Goal: Information Seeking & Learning: Learn about a topic

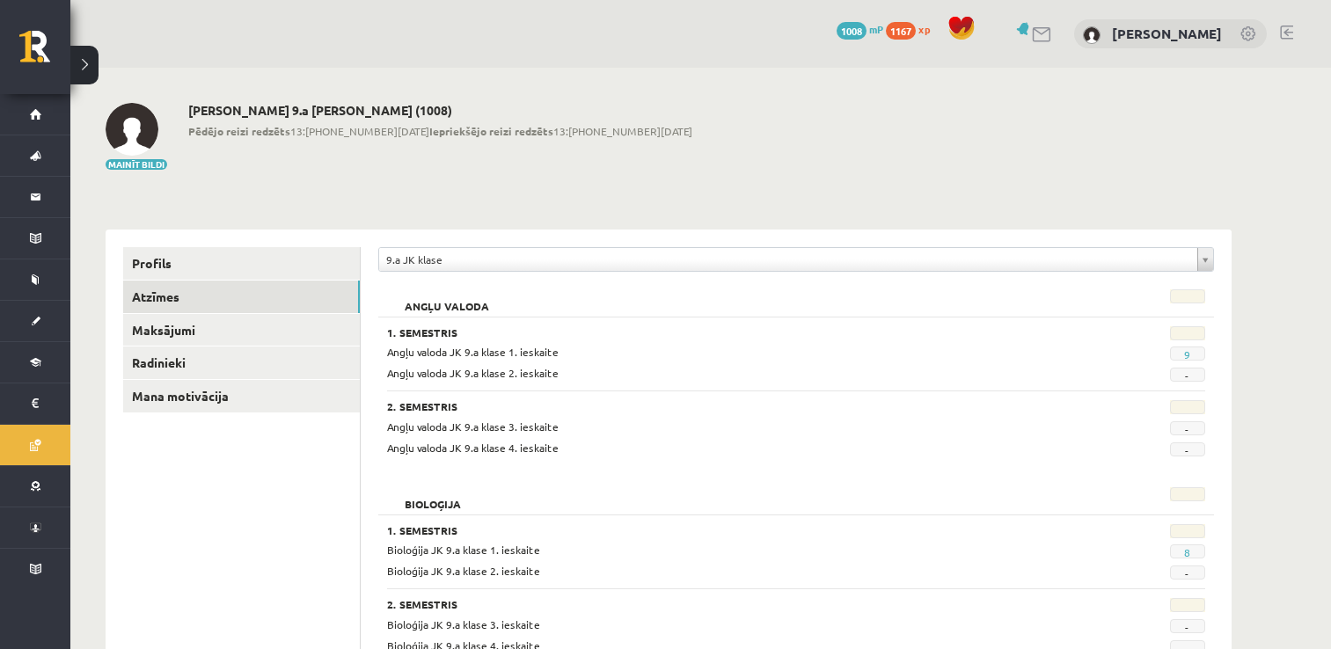
scroll to position [54, 0]
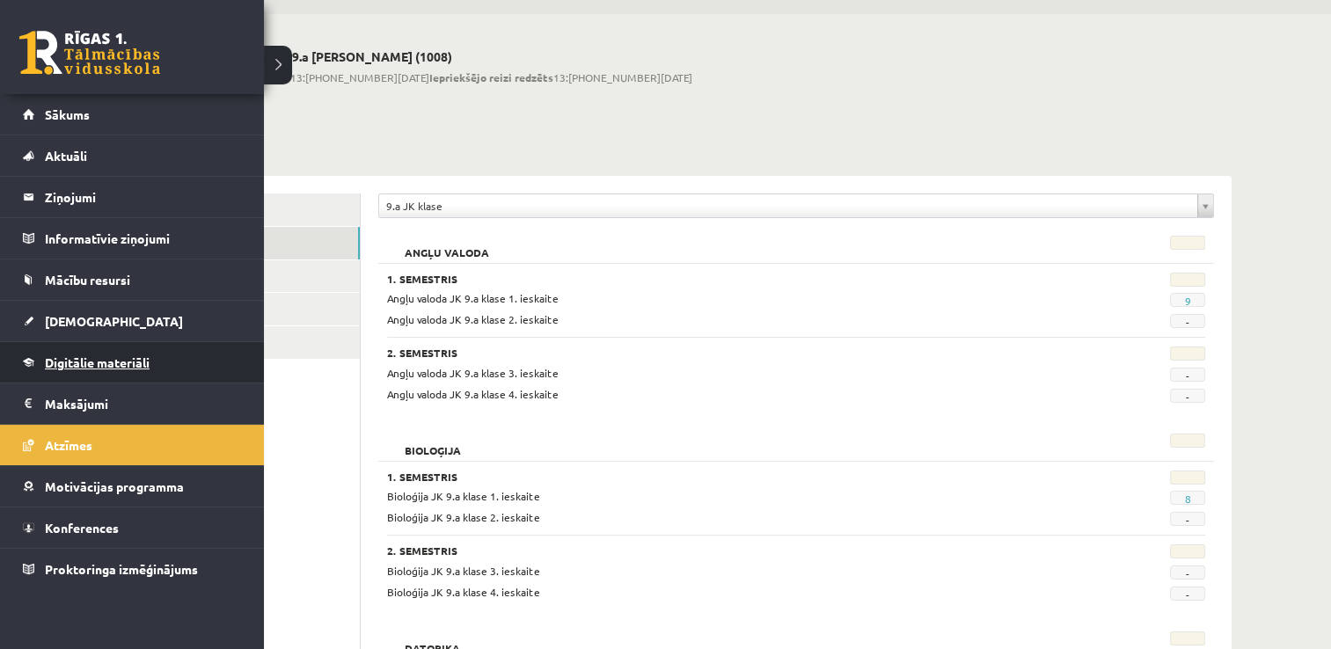
click at [67, 367] on span "Digitālie materiāli" at bounding box center [97, 363] width 105 height 16
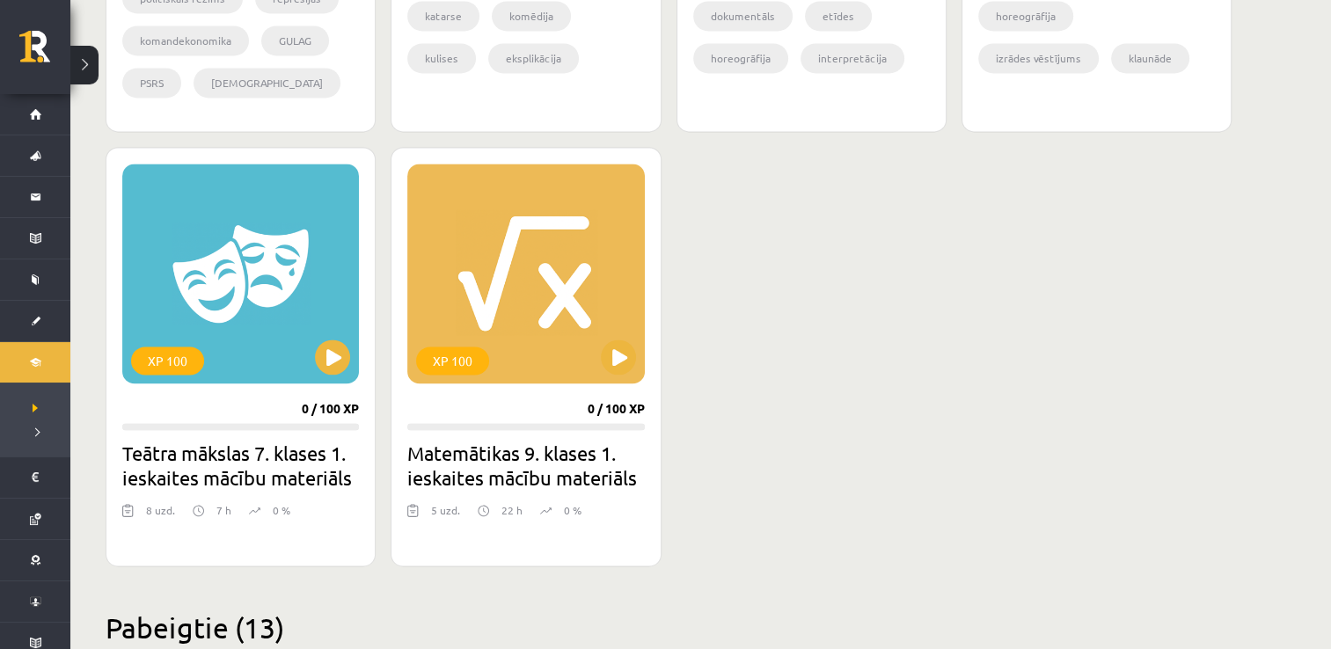
scroll to position [2513, 0]
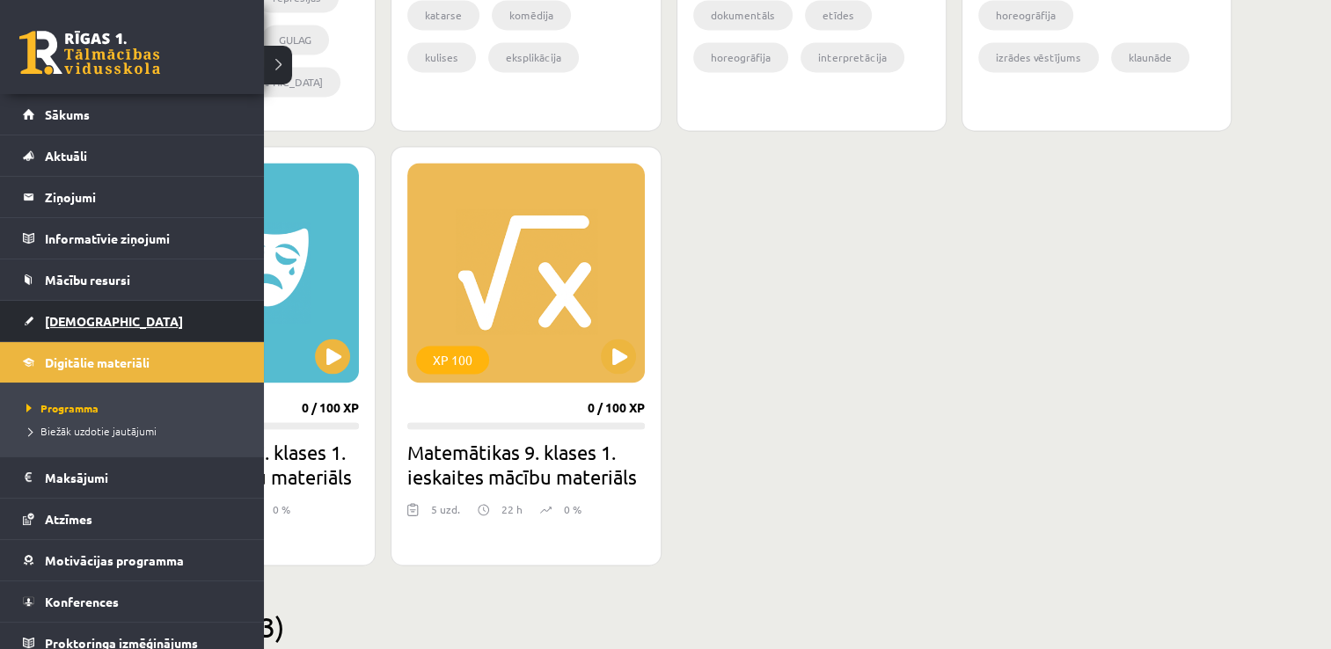
click at [77, 325] on span "[DEMOGRAPHIC_DATA]" at bounding box center [114, 321] width 138 height 16
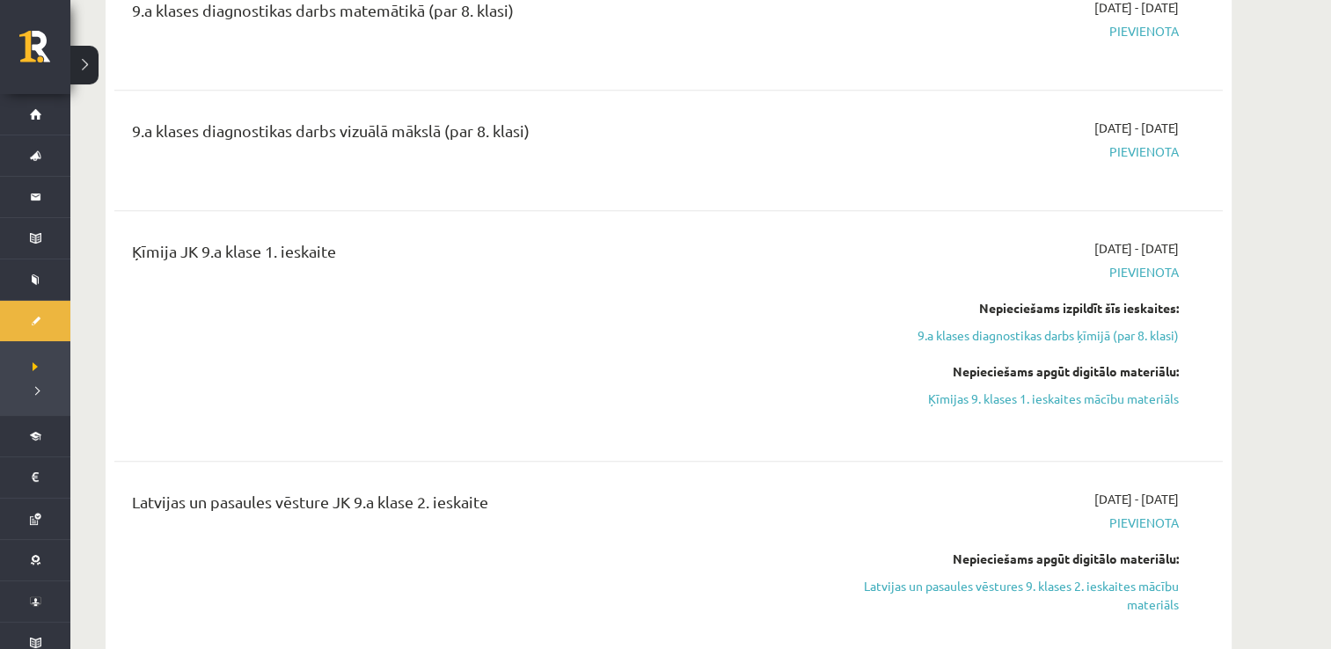
scroll to position [1149, 0]
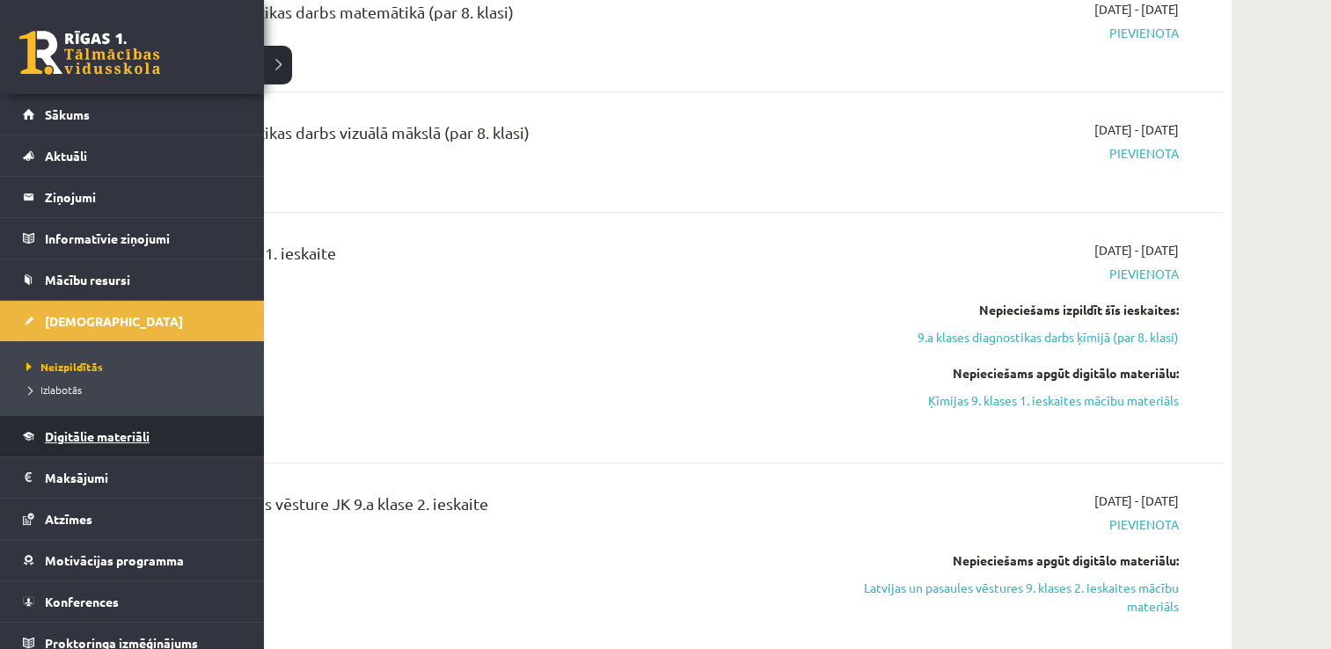
click at [53, 429] on span "Digitālie materiāli" at bounding box center [97, 436] width 105 height 16
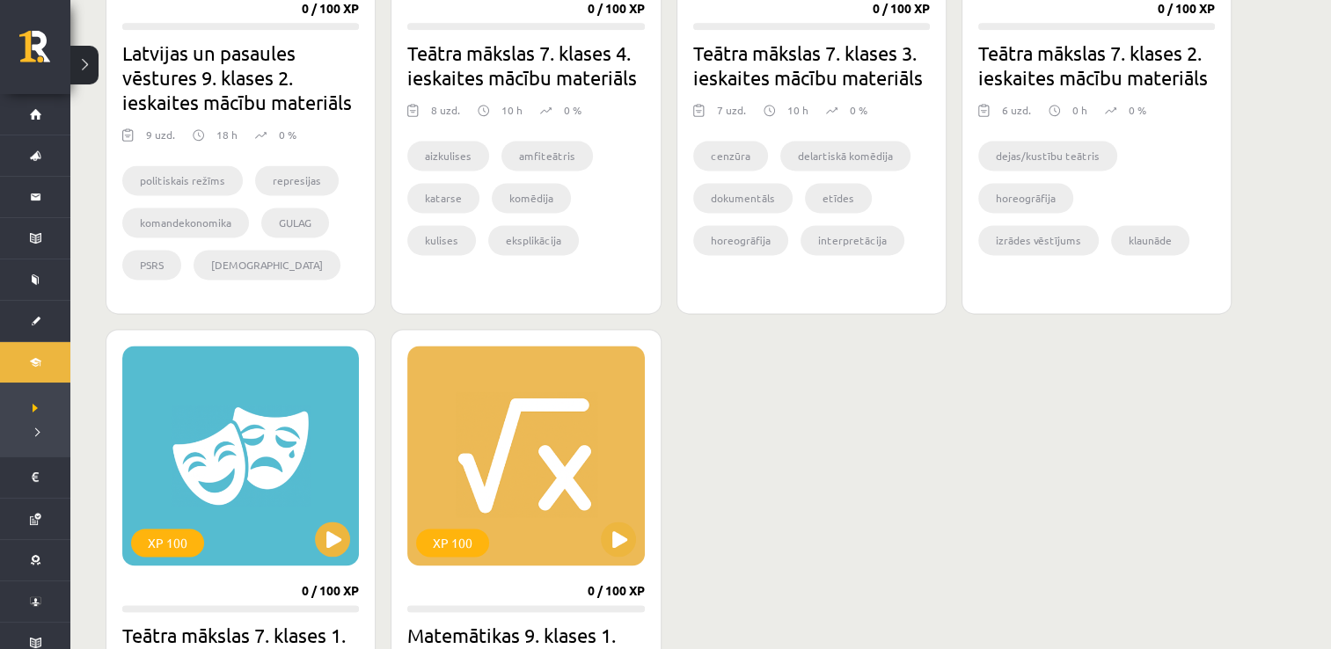
scroll to position [2331, 0]
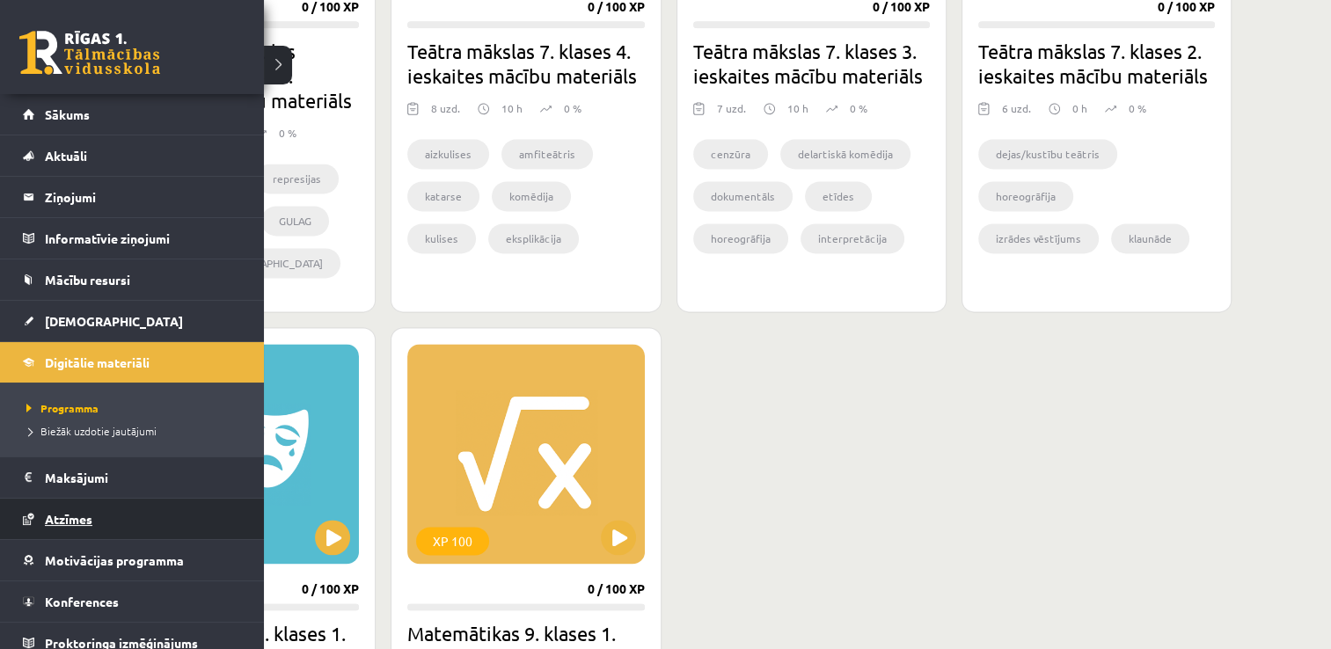
click at [70, 520] on span "Atzīmes" at bounding box center [69, 519] width 48 height 16
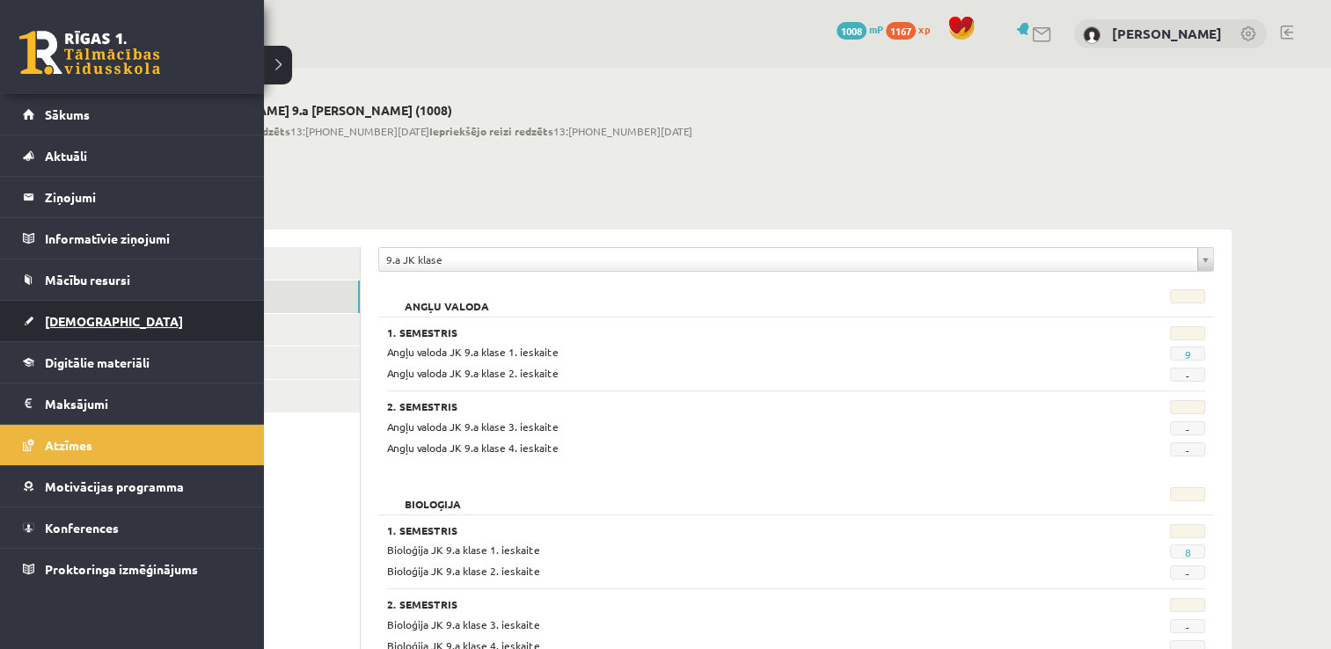
click at [79, 324] on span "[DEMOGRAPHIC_DATA]" at bounding box center [114, 321] width 138 height 16
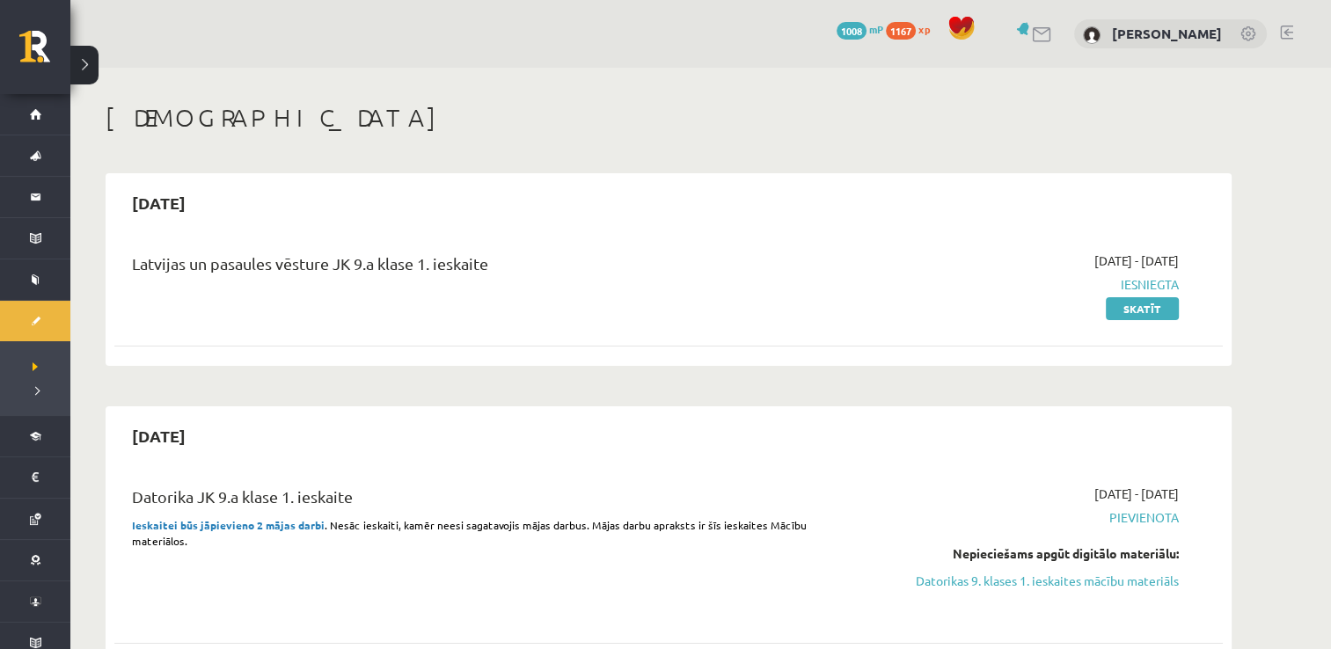
scroll to position [192, 0]
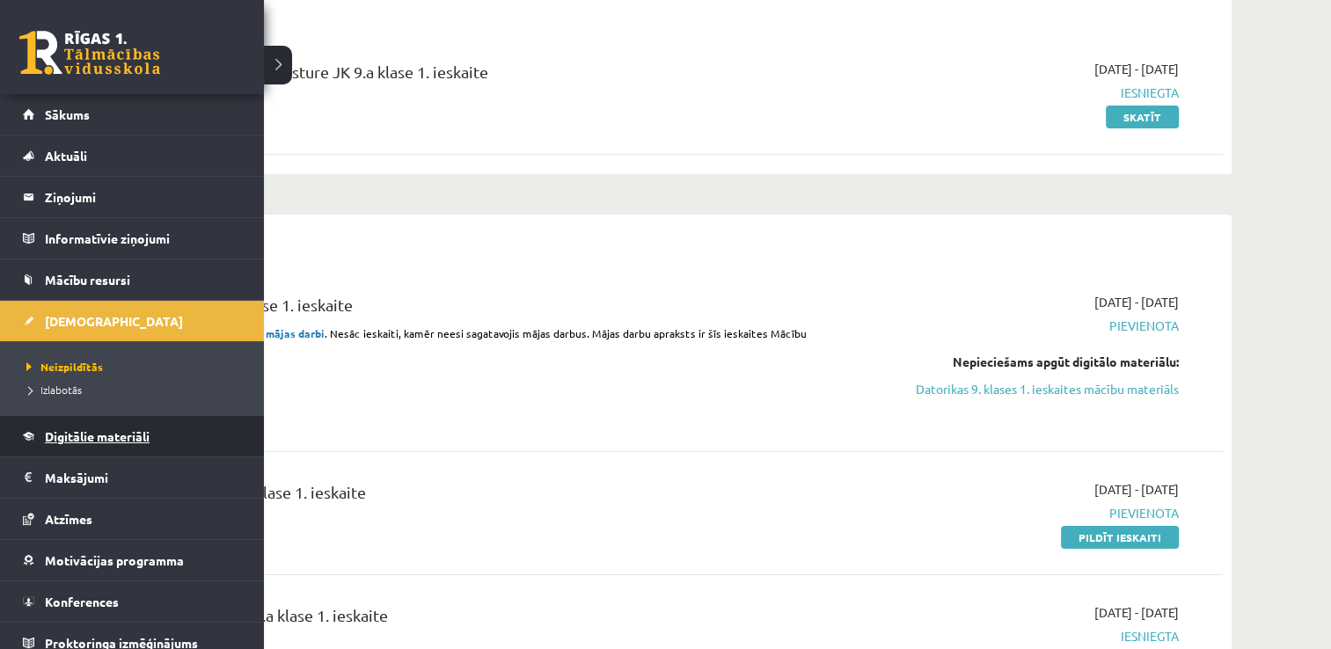
click at [77, 446] on link "Digitālie materiāli" at bounding box center [132, 436] width 219 height 40
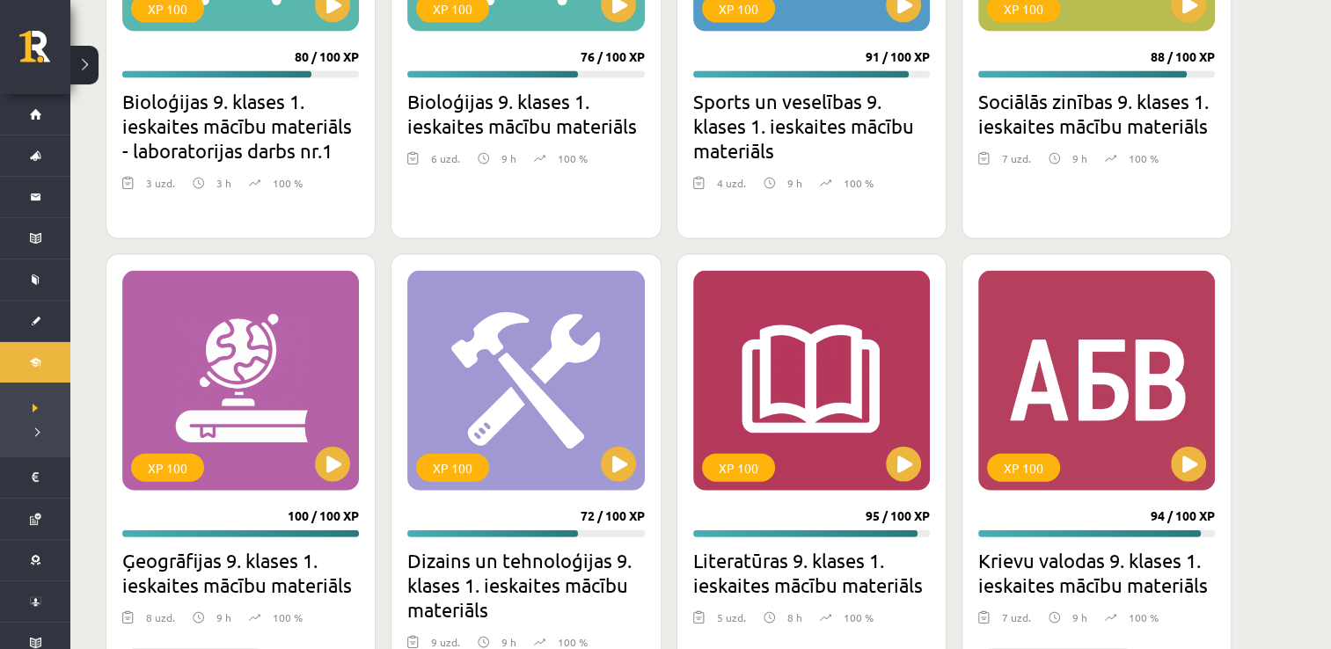
scroll to position [3852, 0]
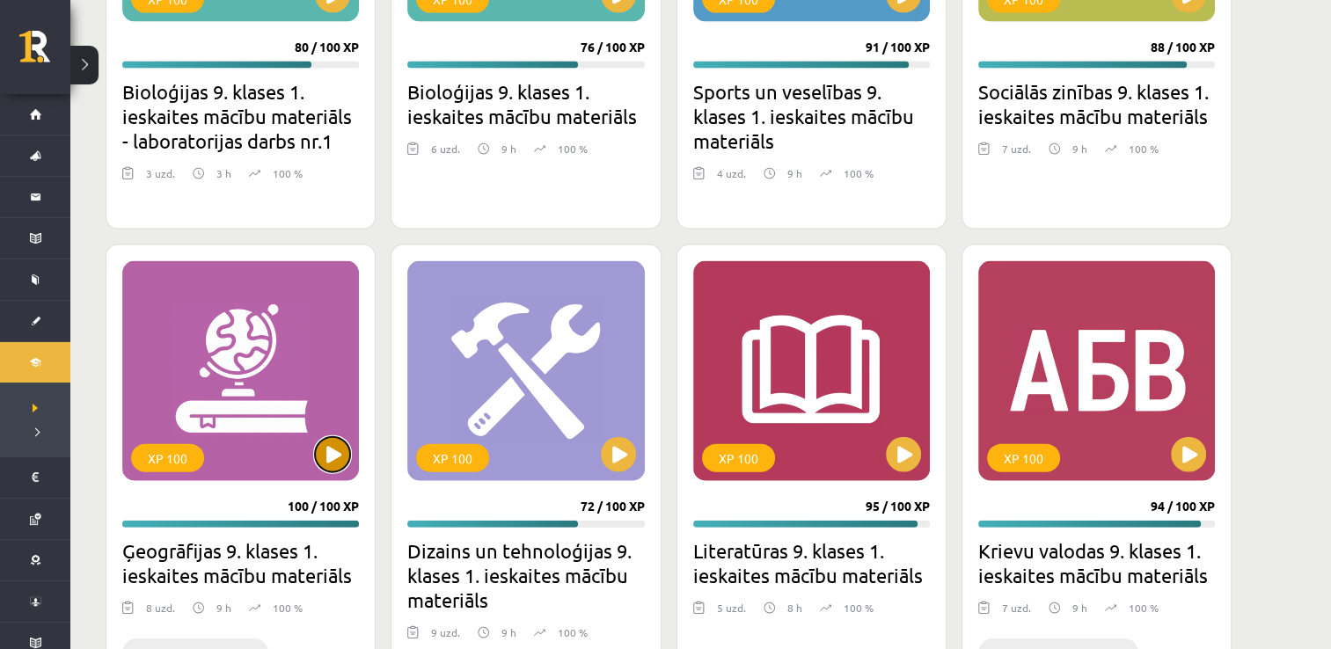
click at [331, 457] on button at bounding box center [332, 454] width 35 height 35
